Goal: Entertainment & Leisure: Consume media (video, audio)

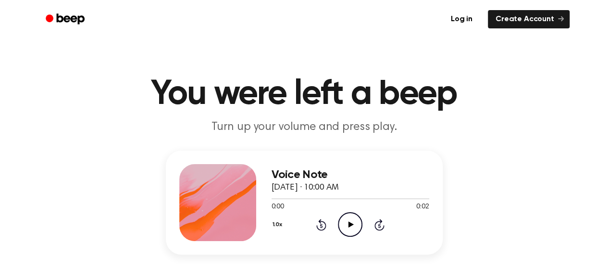
click at [350, 216] on icon "Play Audio" at bounding box center [350, 224] width 25 height 25
click at [350, 221] on icon "Play Audio" at bounding box center [350, 224] width 25 height 25
click at [348, 227] on icon "Play Audio" at bounding box center [350, 224] width 25 height 25
click at [357, 216] on icon "Play Audio" at bounding box center [350, 224] width 25 height 25
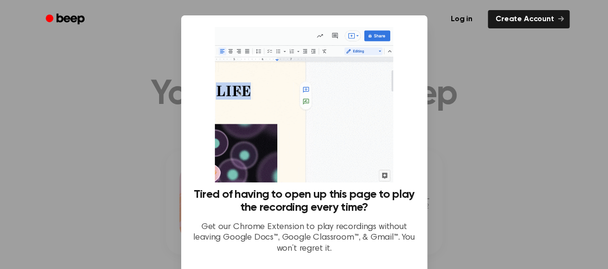
click at [439, 43] on div at bounding box center [304, 134] width 608 height 269
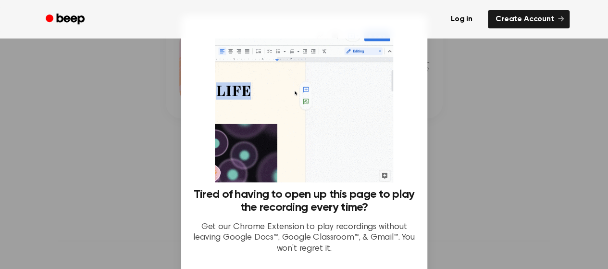
scroll to position [81, 0]
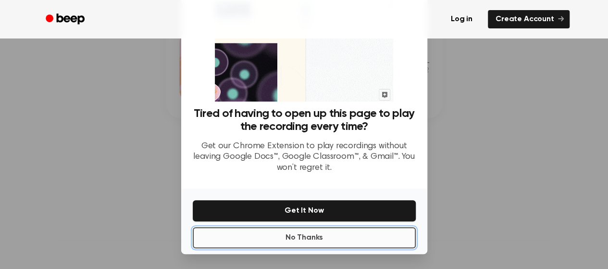
click at [320, 241] on button "No Thanks" at bounding box center [304, 237] width 223 height 21
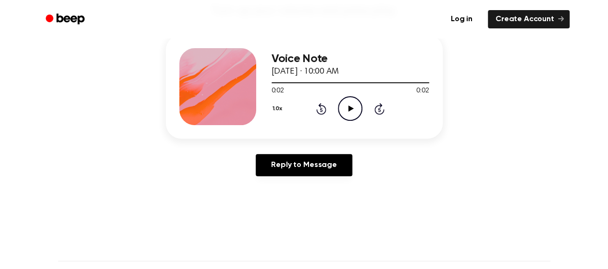
scroll to position [115, 0]
click at [352, 104] on icon "Play Audio" at bounding box center [350, 109] width 25 height 25
